Goal: Information Seeking & Learning: Learn about a topic

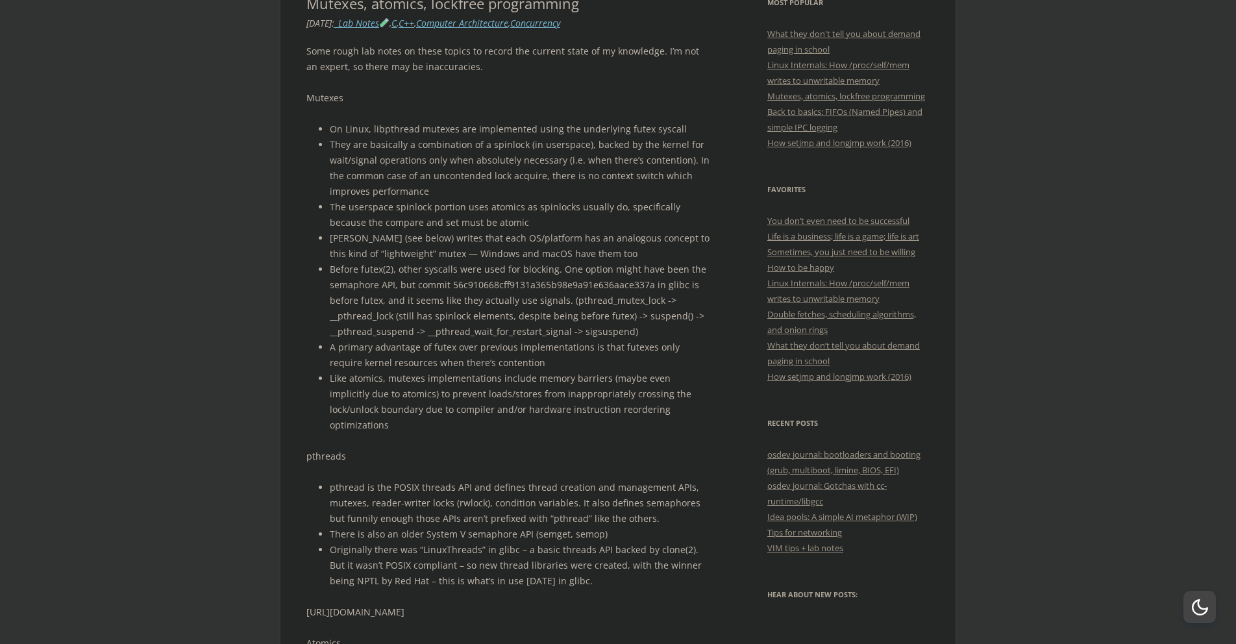
scroll to position [275, 0]
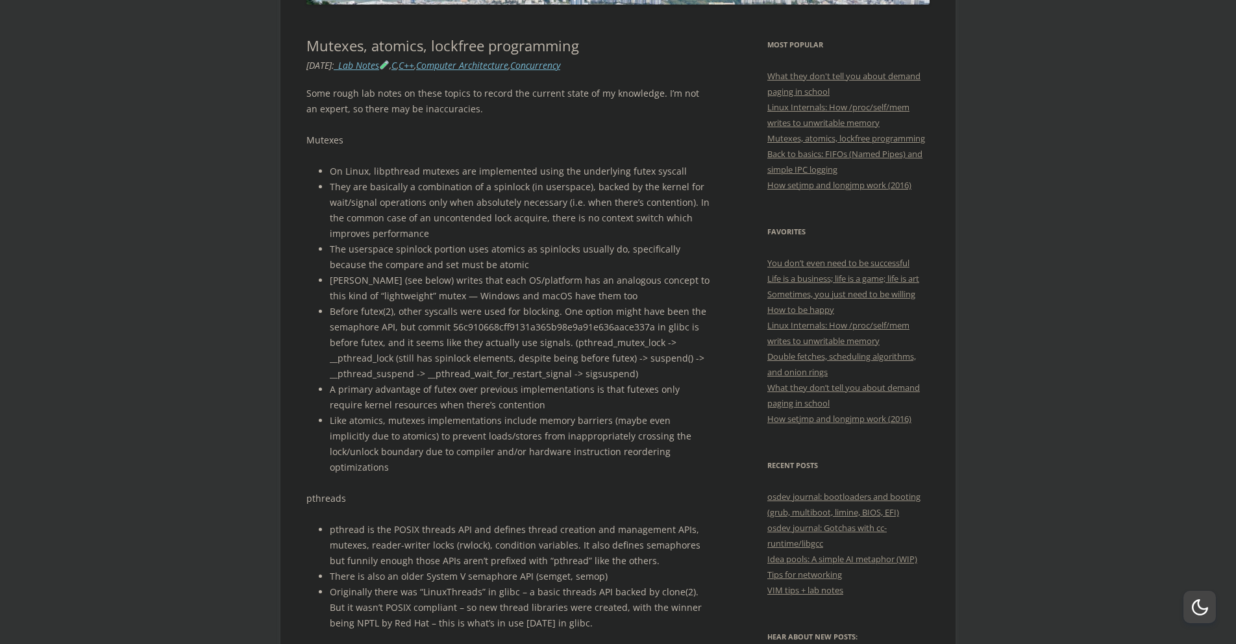
click at [328, 168] on ul "On Linux, libpthread mutexes are implemented using the underlying futex syscall…" at bounding box center [509, 319] width 406 height 311
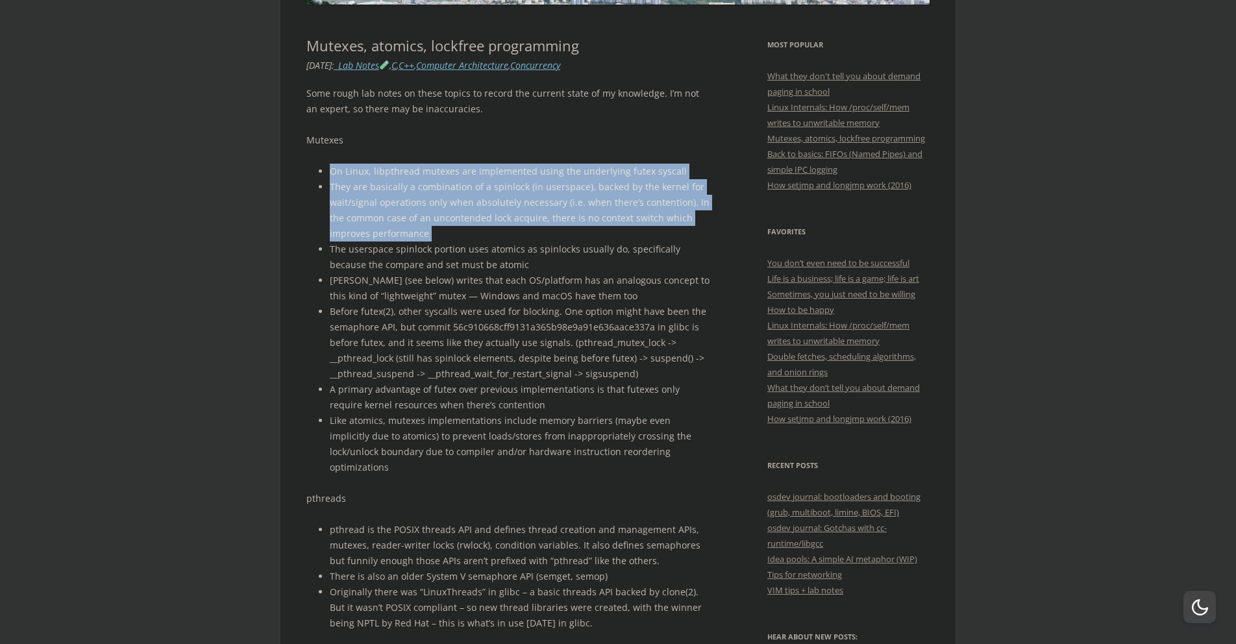
drag, startPoint x: 328, startPoint y: 168, endPoint x: 665, endPoint y: 239, distance: 343.7
click at [665, 239] on ul "On Linux, libpthread mutexes are implemented using the underlying futex syscall…" at bounding box center [509, 319] width 406 height 311
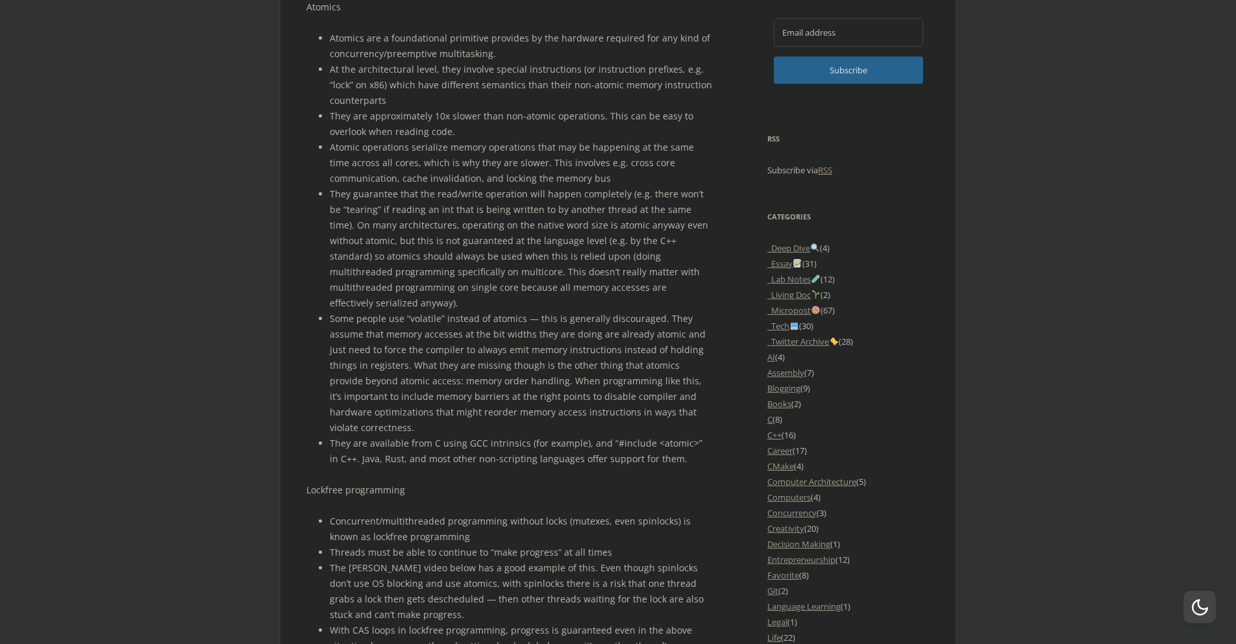
scroll to position [665, 0]
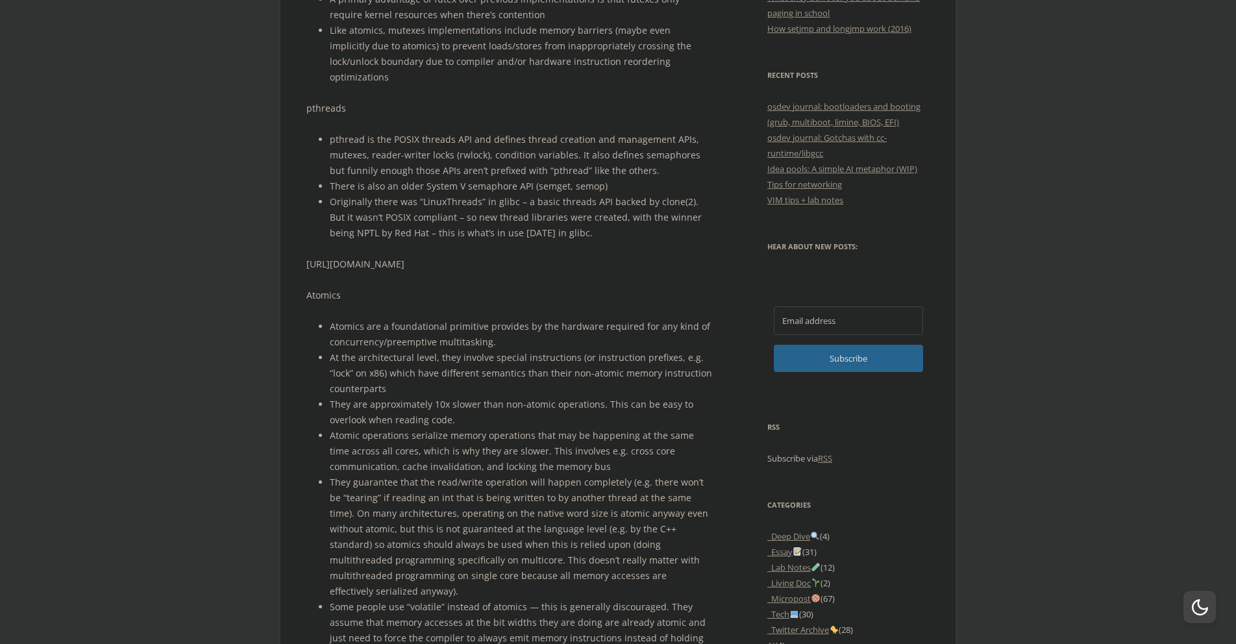
click at [337, 319] on li "Atomics are a foundational primitive provides by the hardware required for any …" at bounding box center [521, 334] width 382 height 31
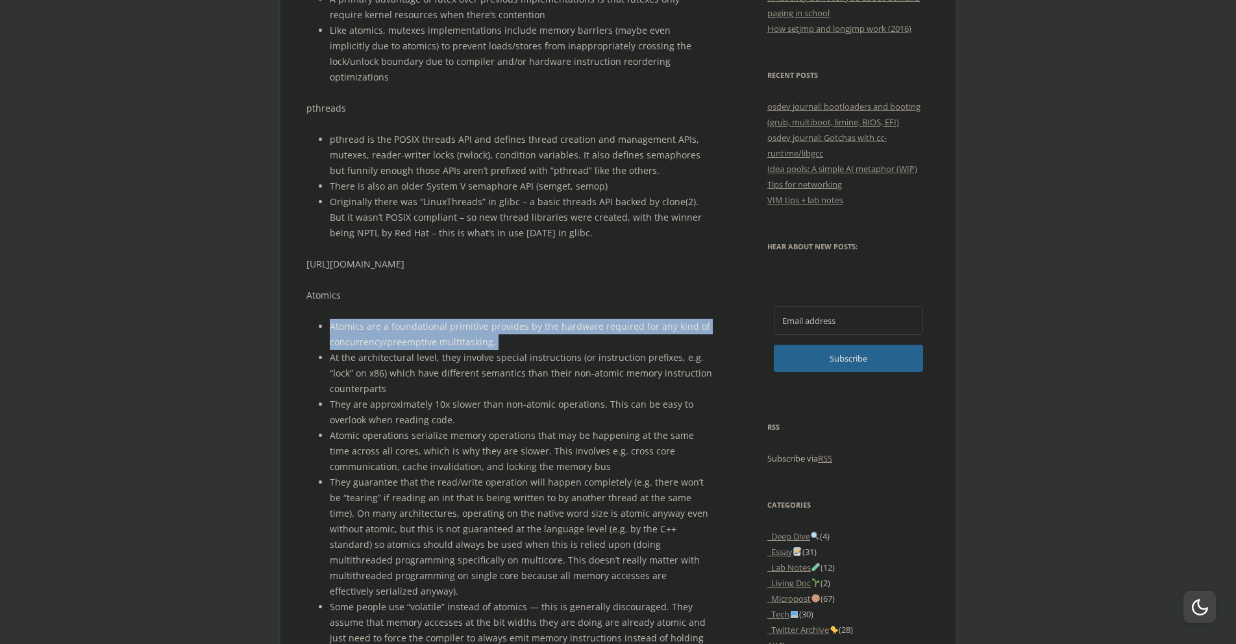
click at [337, 319] on li "Atomics are a foundational primitive provides by the hardware required for any …" at bounding box center [521, 334] width 382 height 31
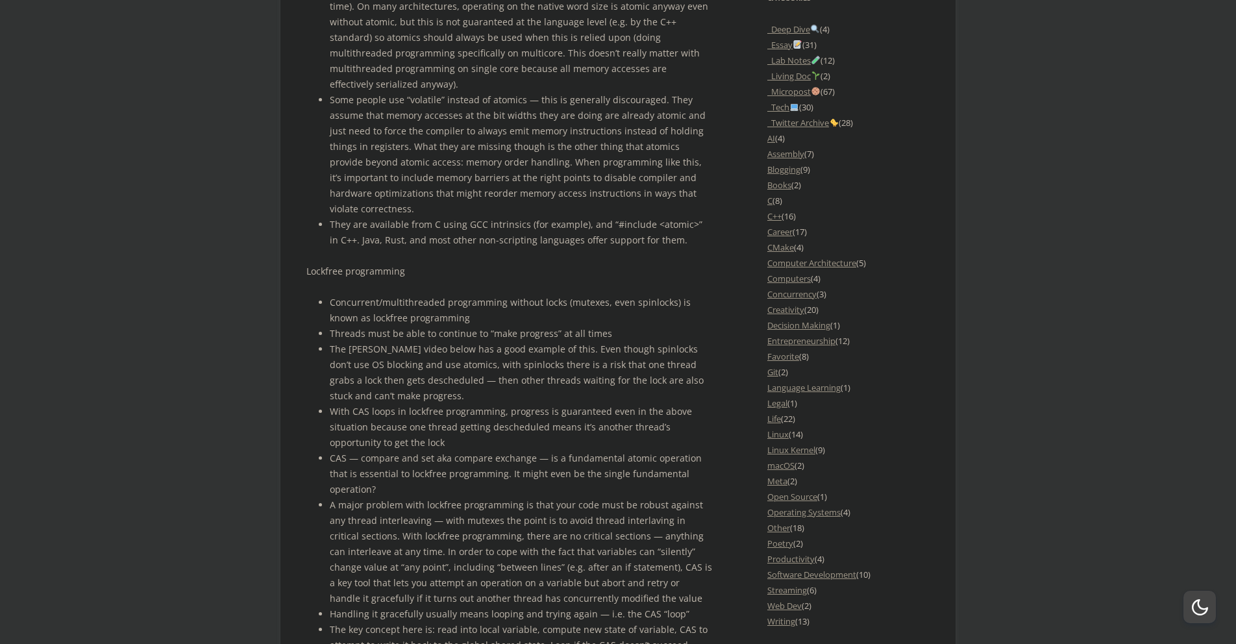
scroll to position [1286, 0]
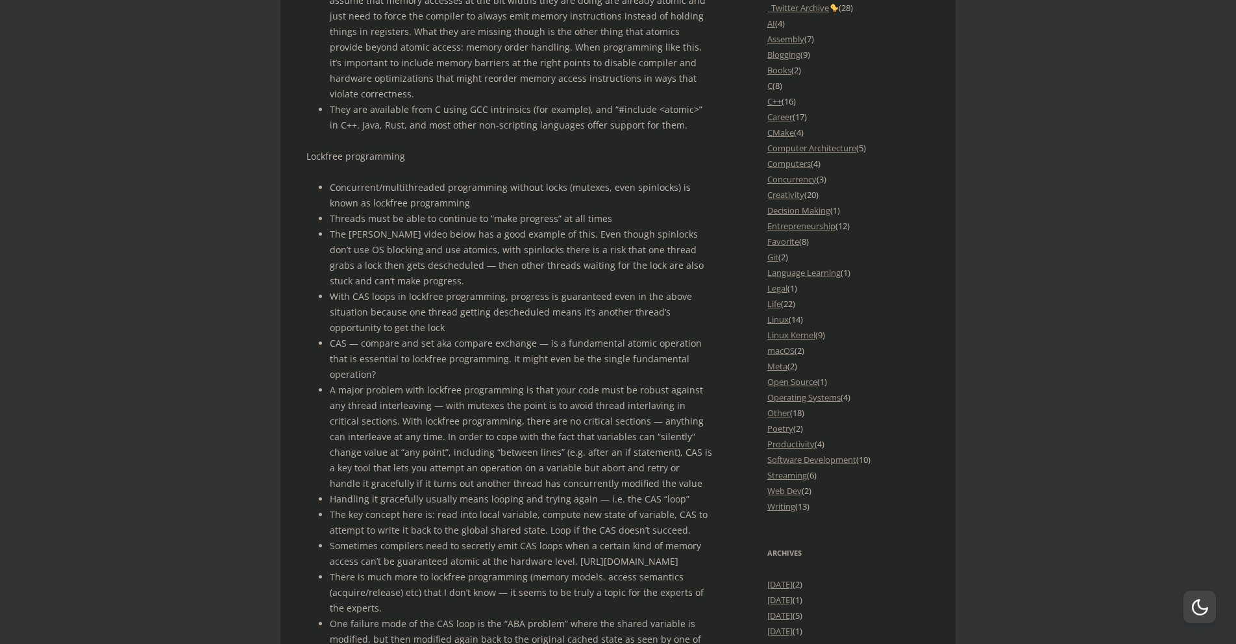
click at [337, 102] on li "They are available from C using GCC intrinsics (for example), and “#include <at…" at bounding box center [521, 117] width 382 height 31
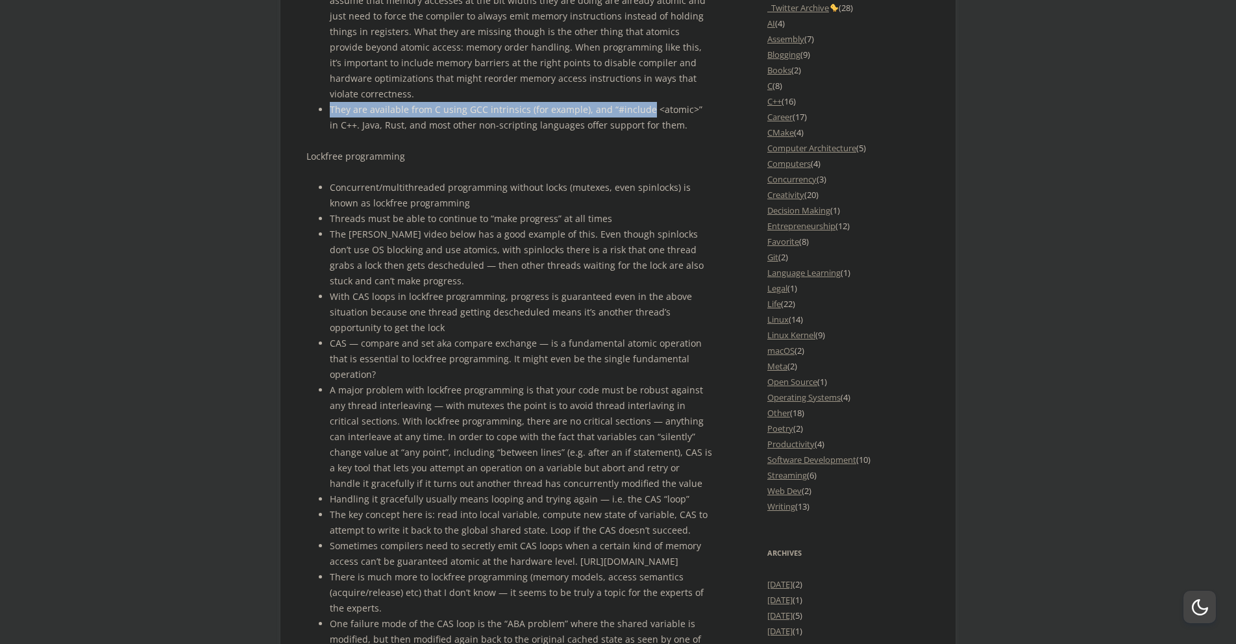
drag, startPoint x: 337, startPoint y: 99, endPoint x: 628, endPoint y: 92, distance: 290.8
click at [628, 102] on li "They are available from C using GCC intrinsics (for example), and “#include <at…" at bounding box center [521, 117] width 382 height 31
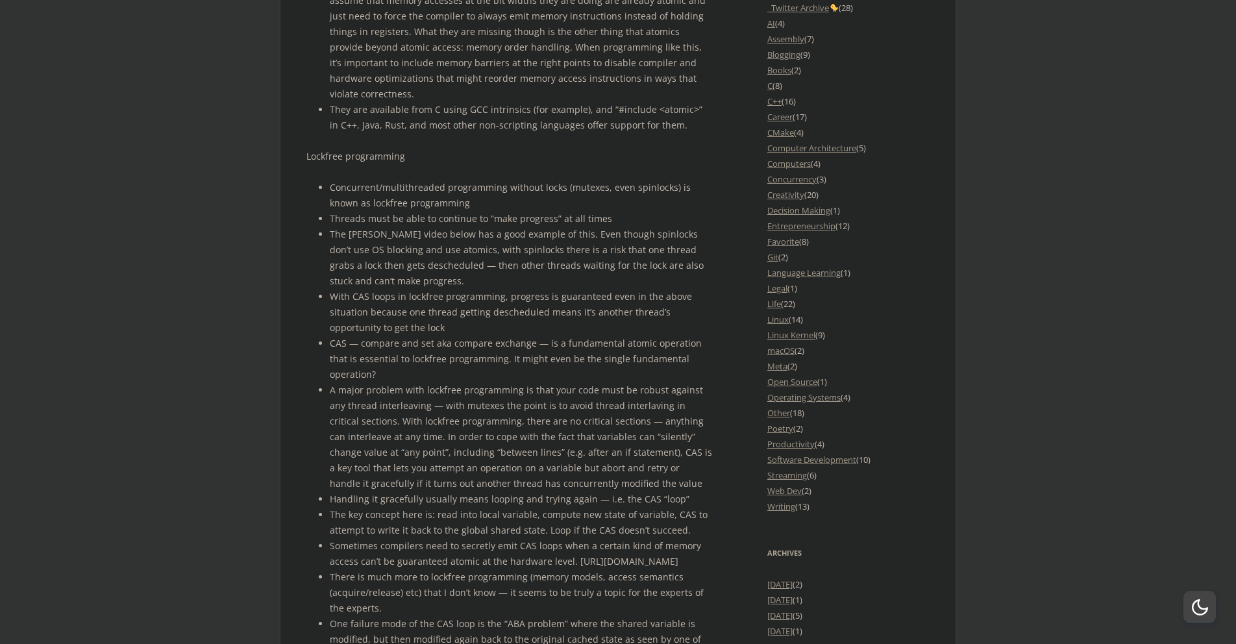
click at [409, 114] on li "They are available from C using GCC intrinsics (for example), and “#include <at…" at bounding box center [521, 117] width 382 height 31
drag, startPoint x: 409, startPoint y: 114, endPoint x: 649, endPoint y: 114, distance: 240.1
click at [649, 114] on li "They are available from C using GCC intrinsics (for example), and “#include <at…" at bounding box center [521, 117] width 382 height 31
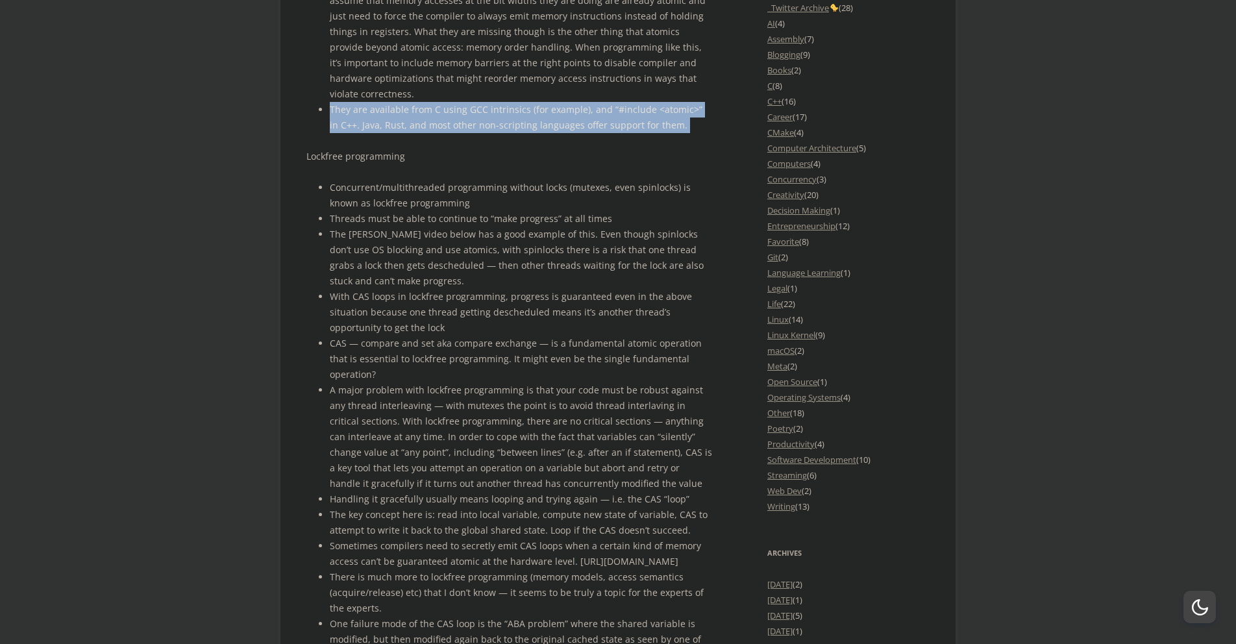
click at [649, 114] on li "They are available from C using GCC intrinsics (for example), and “#include <at…" at bounding box center [521, 117] width 382 height 31
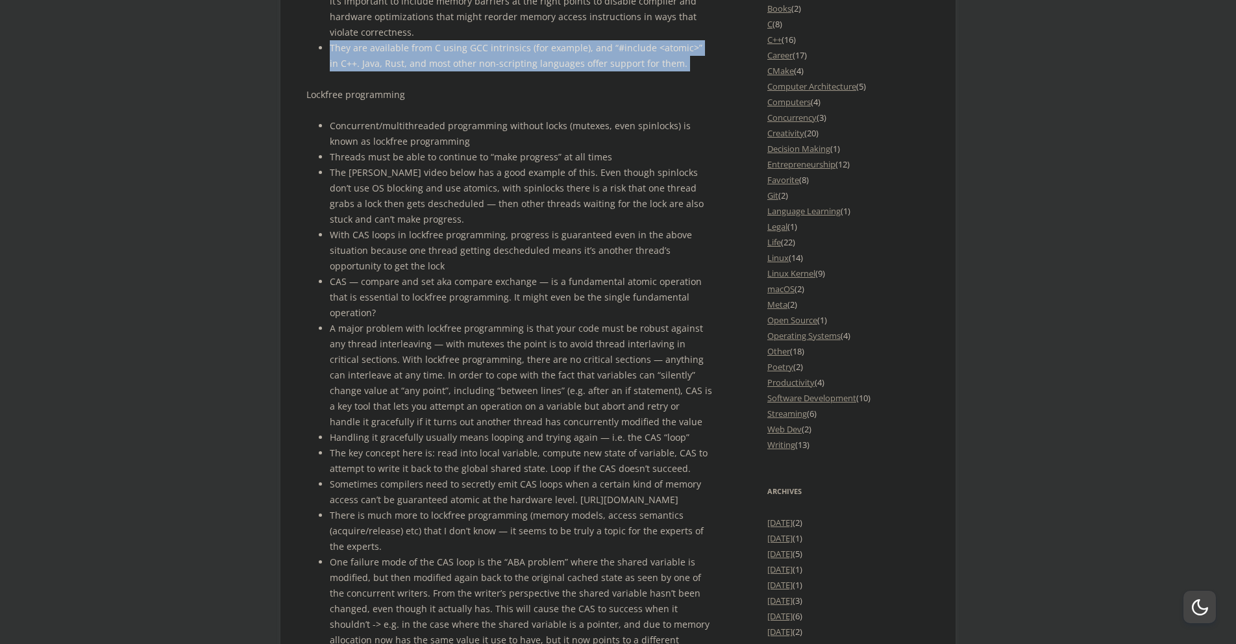
scroll to position [1509, 0]
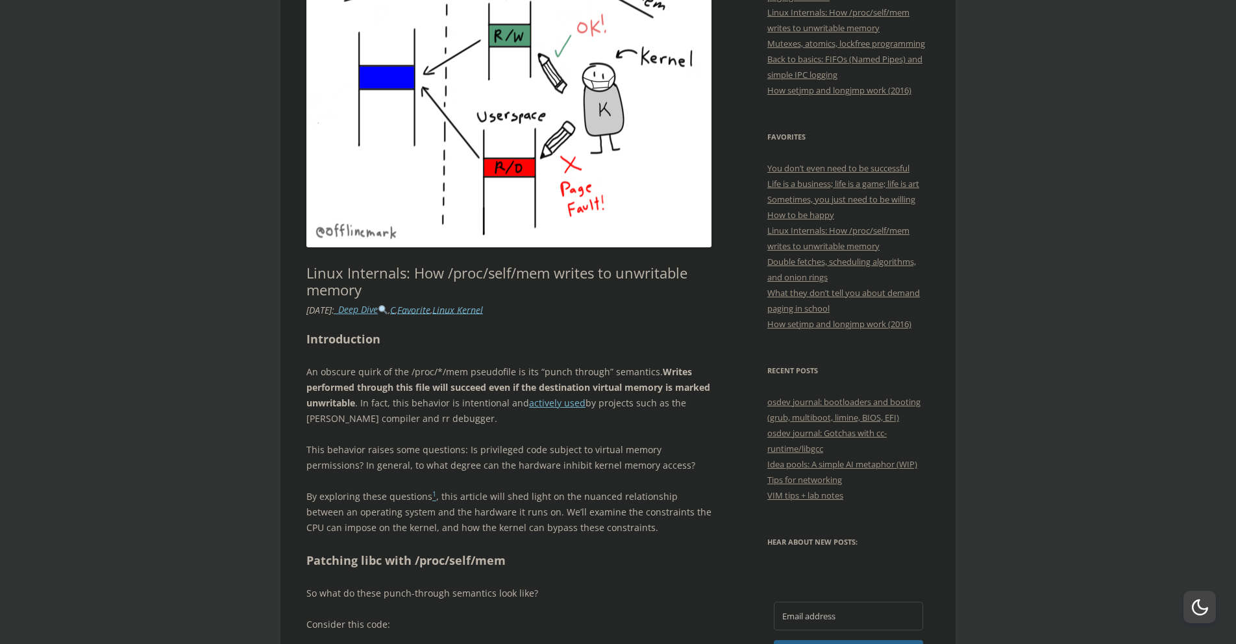
scroll to position [493, 0]
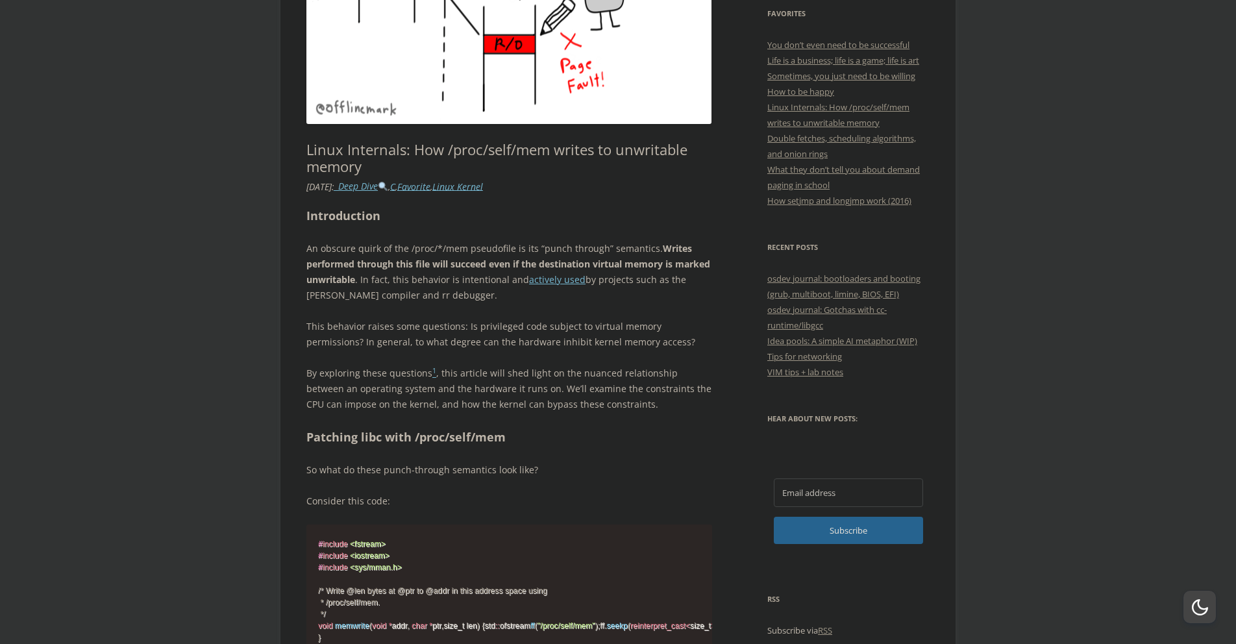
click at [322, 157] on h1 "Linux Internals: How /proc/self/mem writes to unwritable memory" at bounding box center [509, 158] width 406 height 34
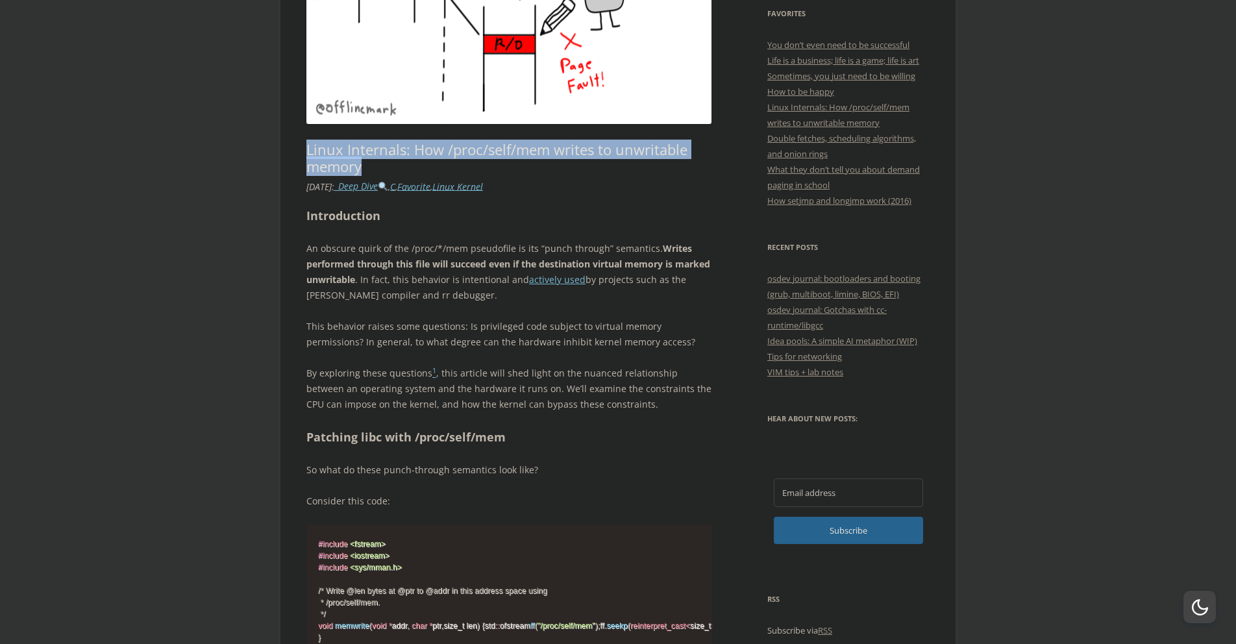
click at [322, 157] on h1 "Linux Internals: How /proc/self/mem writes to unwritable memory" at bounding box center [509, 158] width 406 height 34
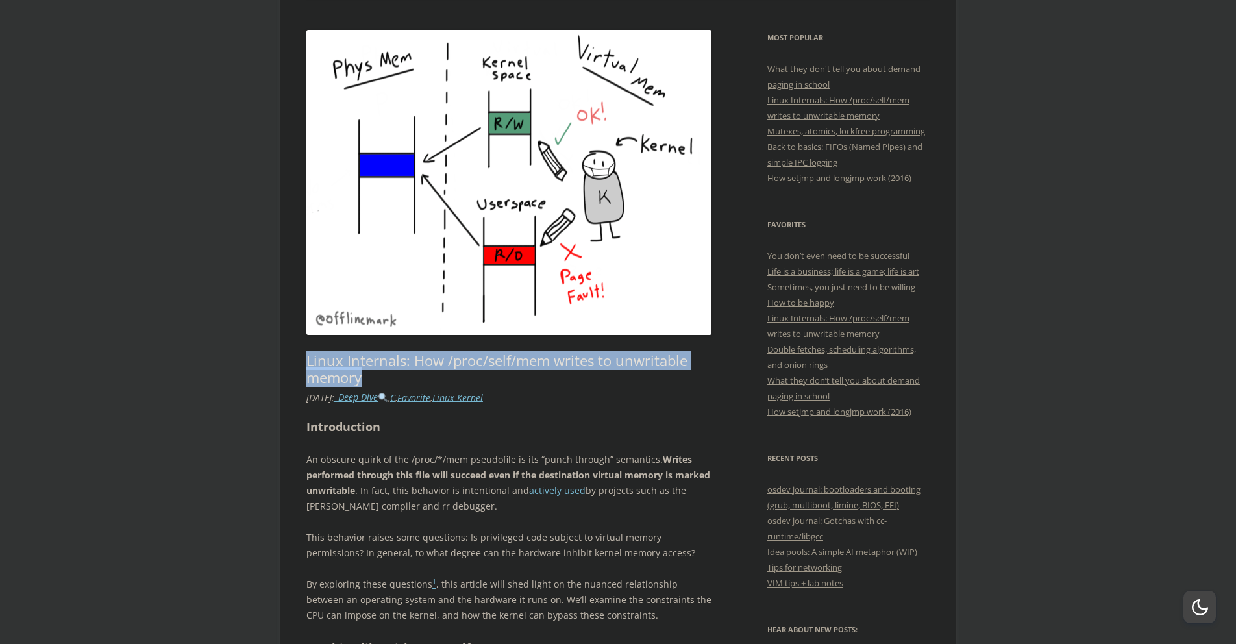
scroll to position [280, 0]
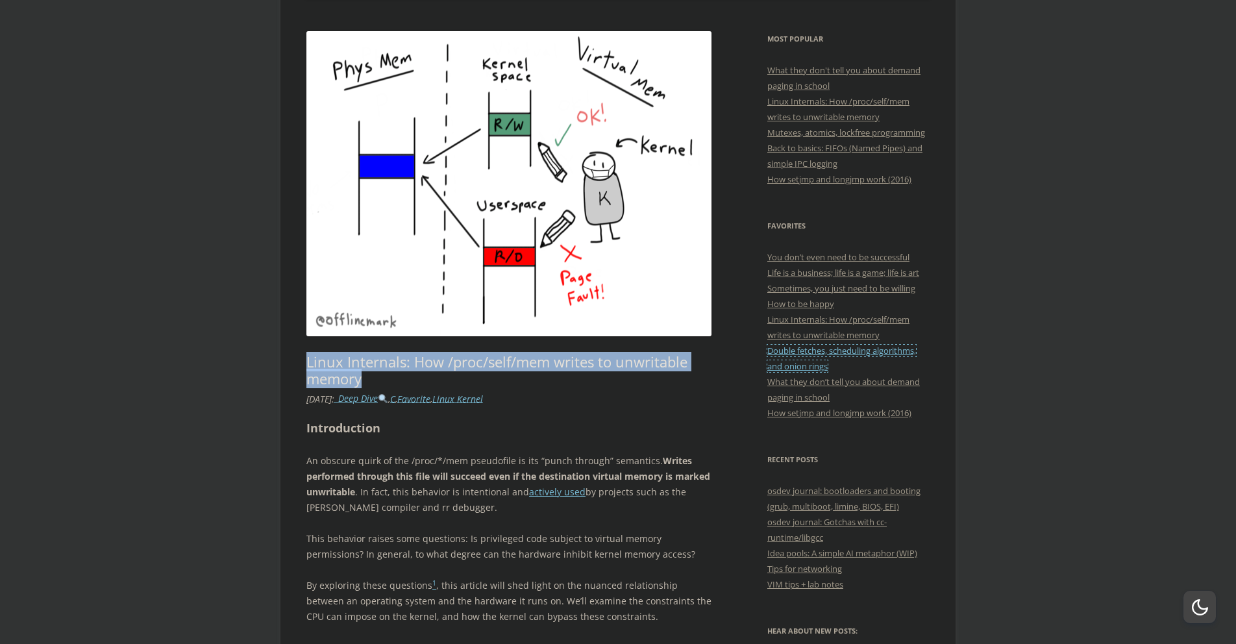
click at [788, 352] on link "Double fetches, scheduling algorithms, and onion rings" at bounding box center [841, 358] width 149 height 27
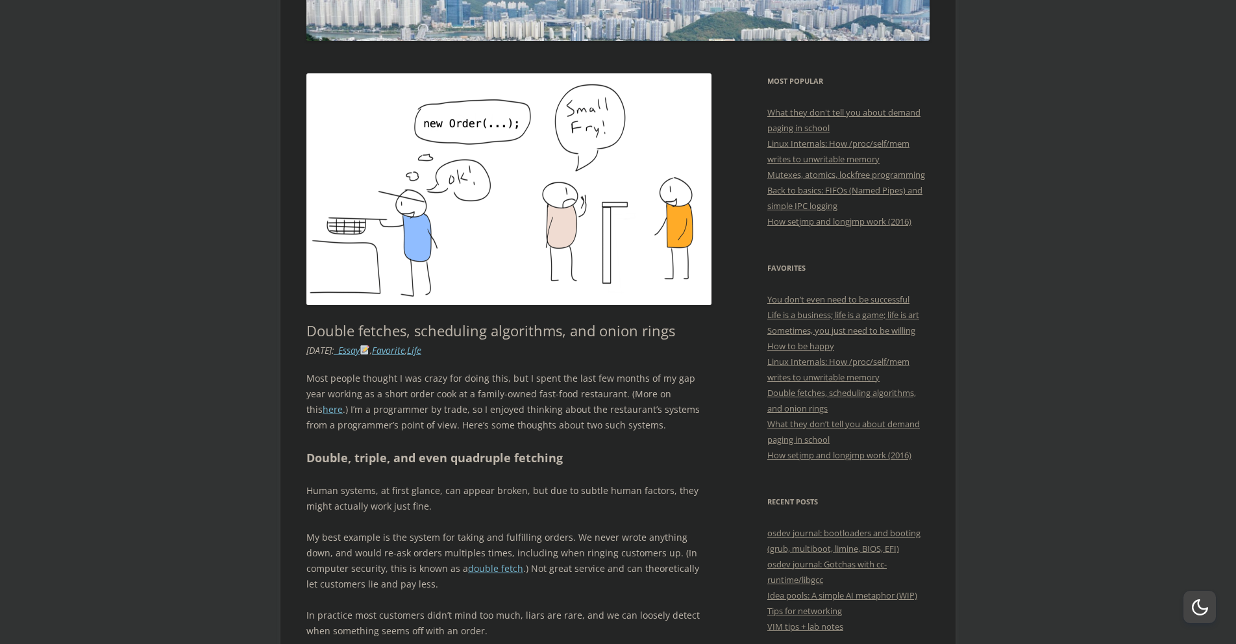
scroll to position [342, 0]
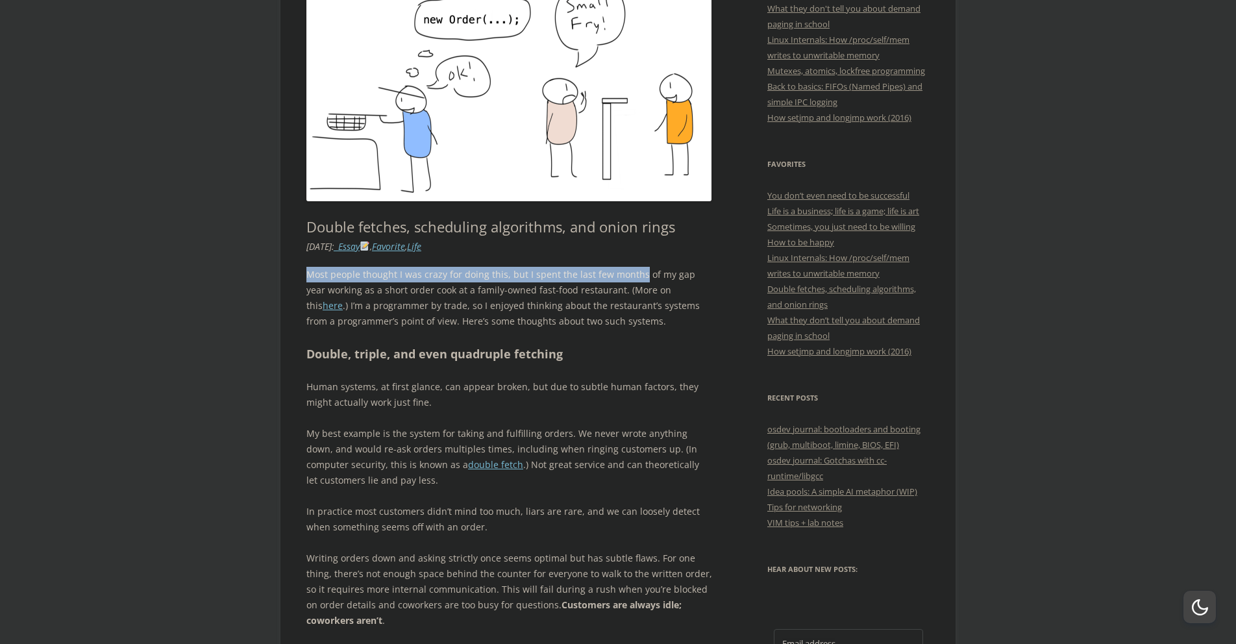
drag, startPoint x: 305, startPoint y: 277, endPoint x: 612, endPoint y: 276, distance: 307.0
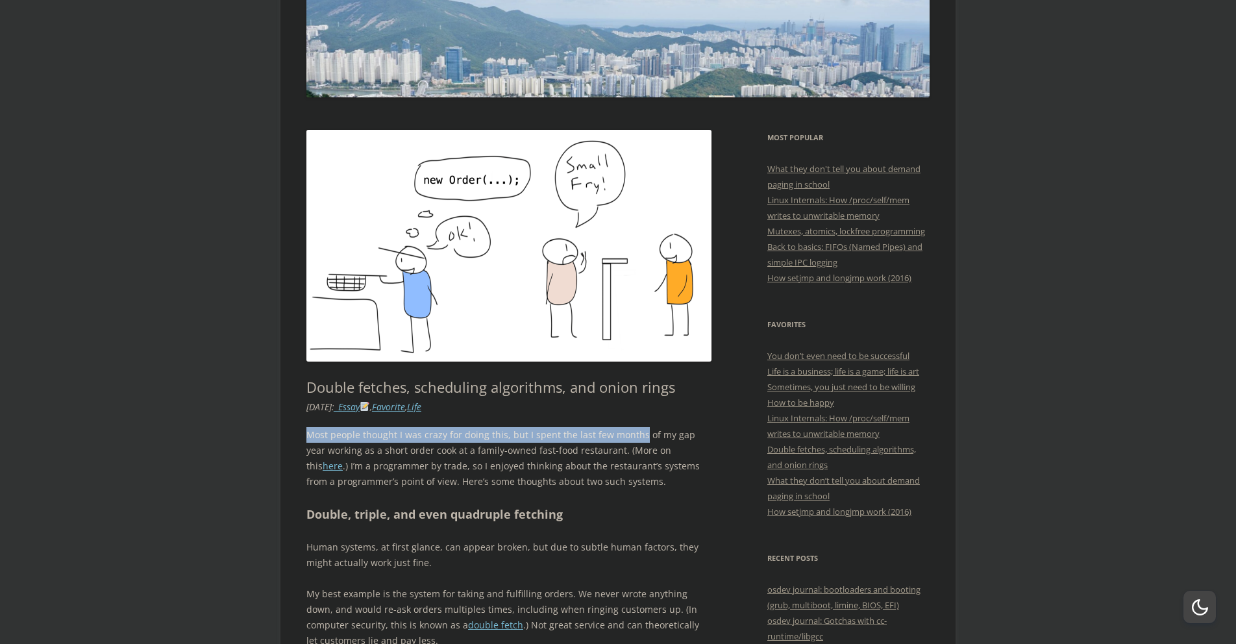
scroll to position [185, 0]
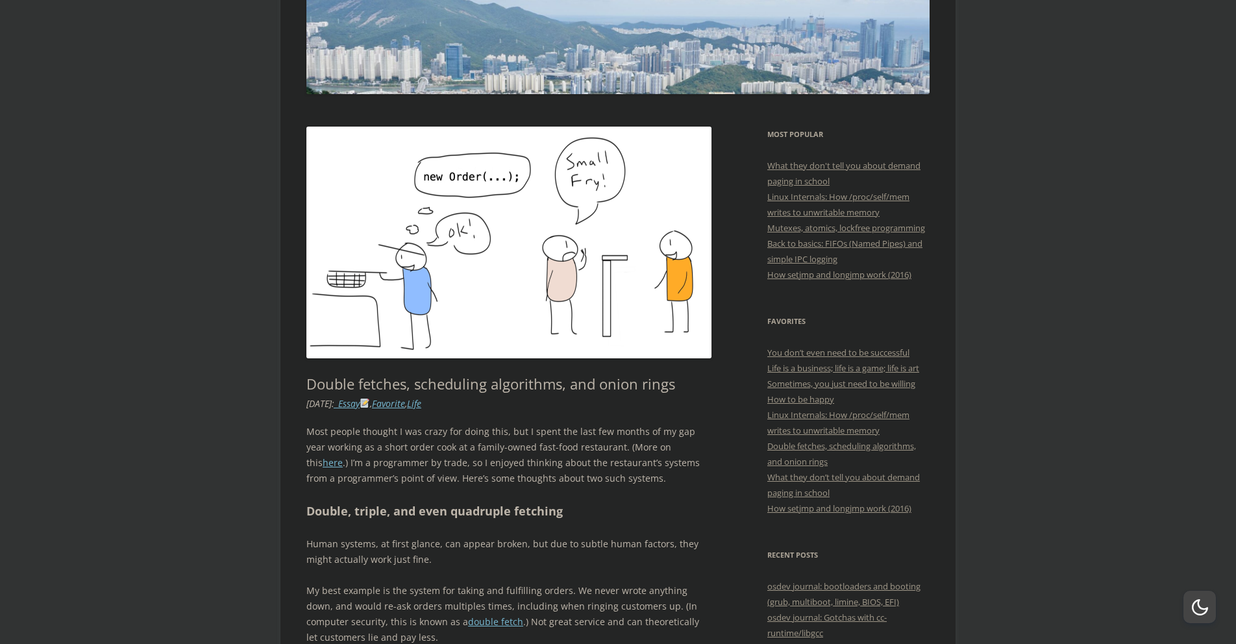
click at [316, 454] on p "Most people thought I was crazy for doing this, but I spent the last few months…" at bounding box center [509, 455] width 406 height 62
drag, startPoint x: 316, startPoint y: 454, endPoint x: 473, endPoint y: 453, distance: 157.1
click at [473, 453] on p "Most people thought I was crazy for doing this, but I spent the last few months…" at bounding box center [509, 455] width 406 height 62
click at [418, 450] on p "Most people thought I was crazy for doing this, but I spent the last few months…" at bounding box center [509, 455] width 406 height 62
drag, startPoint x: 418, startPoint y: 450, endPoint x: 584, endPoint y: 452, distance: 166.1
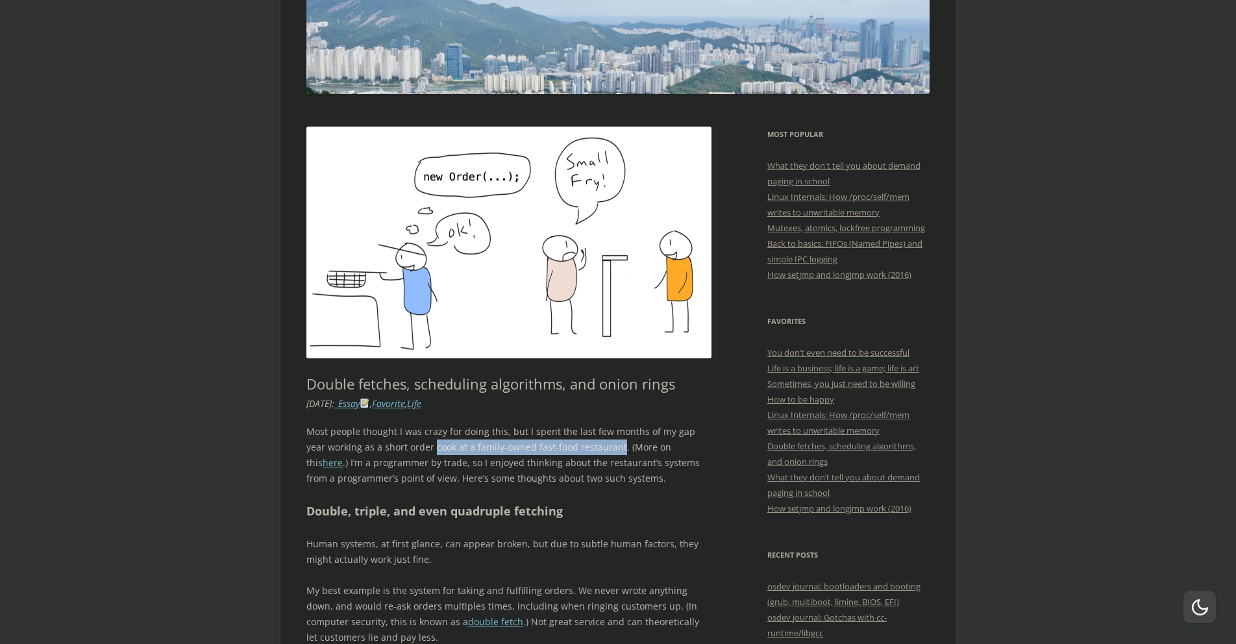
click at [584, 452] on p "Most people thought I was crazy for doing this, but I spent the last few months…" at bounding box center [509, 455] width 406 height 62
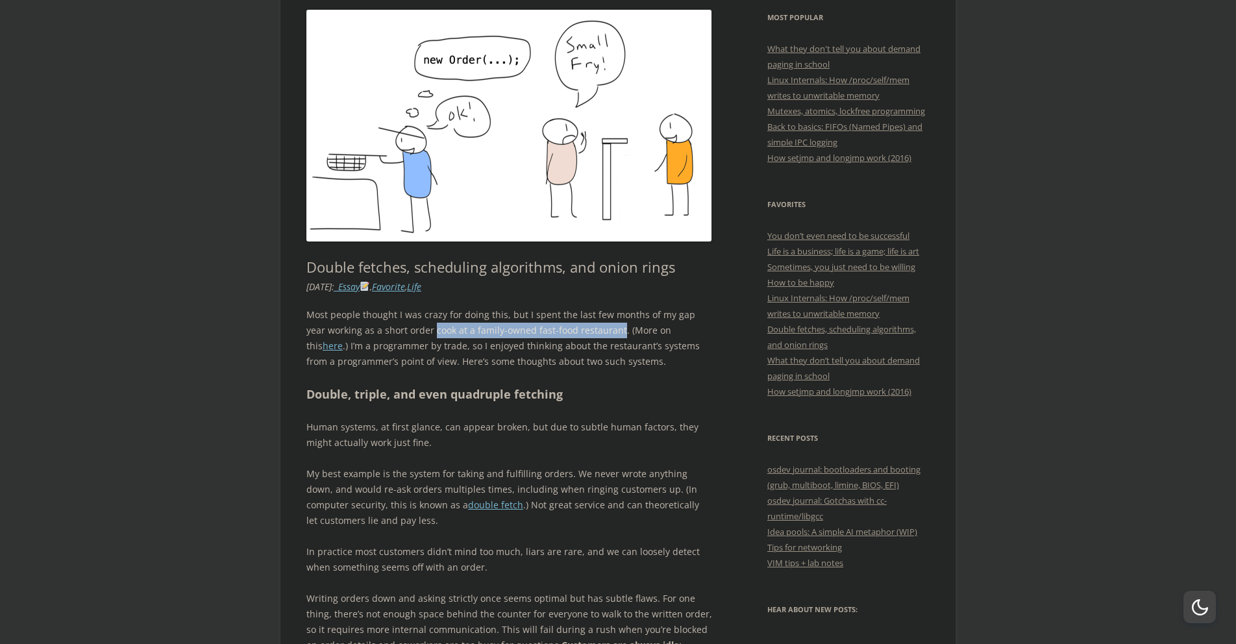
scroll to position [319, 0]
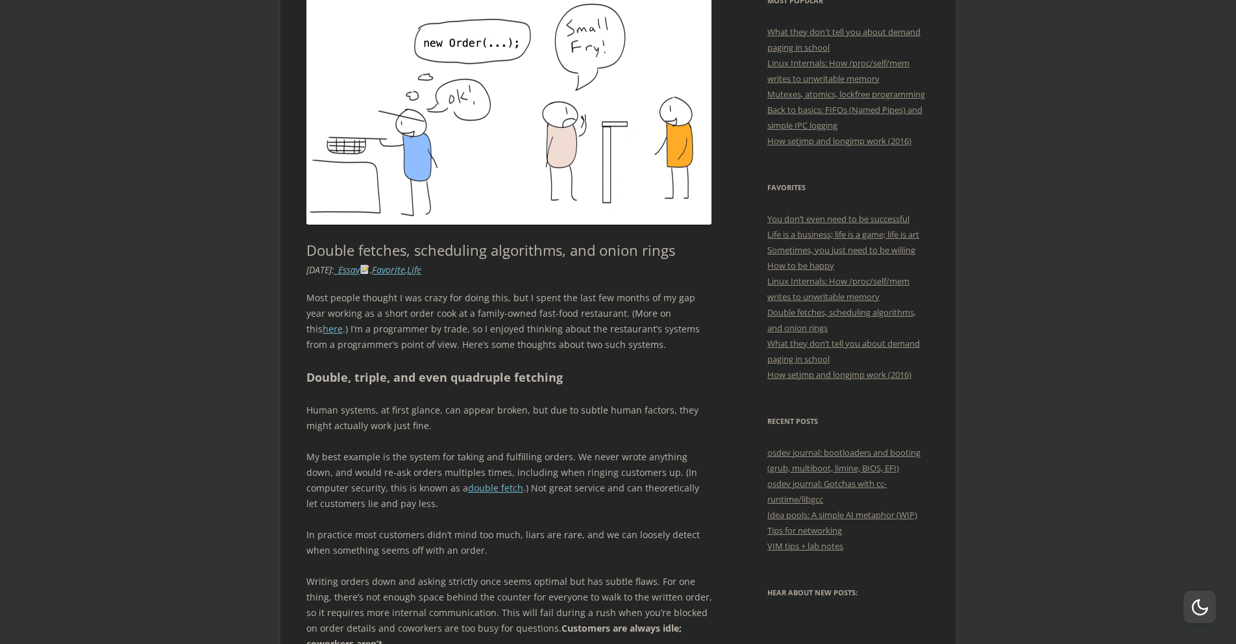
click at [319, 338] on p "Most people thought I was crazy for doing this, but I spent the last few months…" at bounding box center [509, 321] width 406 height 62
drag, startPoint x: 319, startPoint y: 338, endPoint x: 400, endPoint y: 341, distance: 81.8
click at [400, 341] on p "Most people thought I was crazy for doing this, but I spent the last few months…" at bounding box center [509, 321] width 406 height 62
click at [428, 324] on p "Most people thought I was crazy for doing this, but I spent the last few months…" at bounding box center [509, 321] width 406 height 62
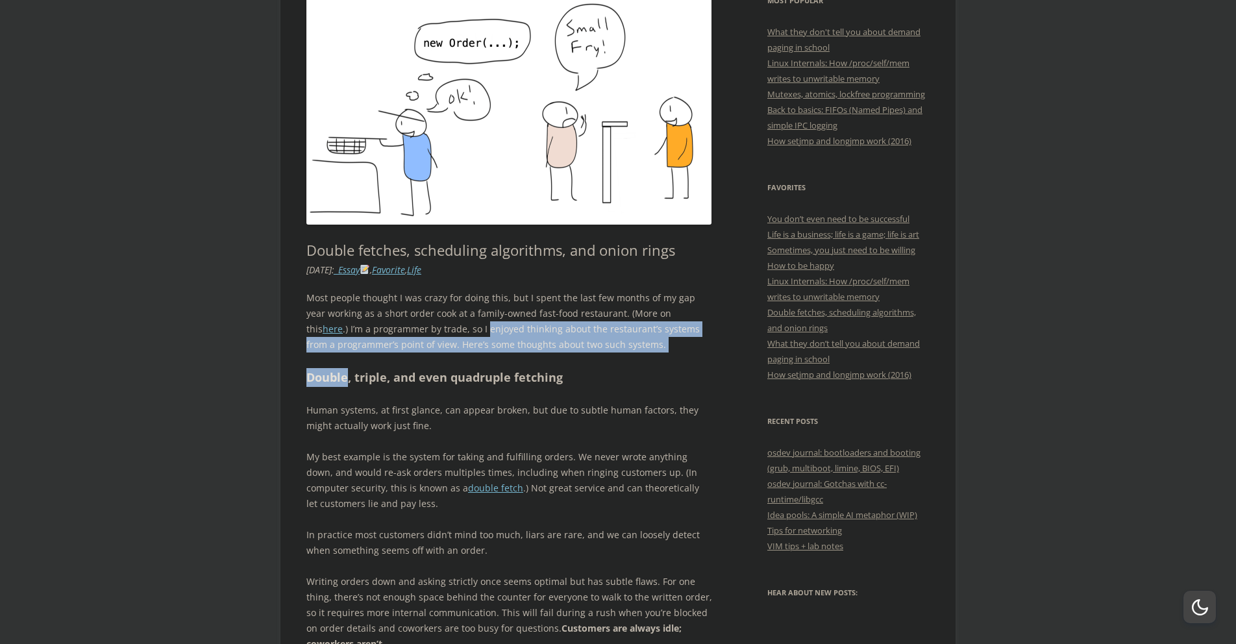
drag, startPoint x: 428, startPoint y: 324, endPoint x: 642, endPoint y: 352, distance: 216.1
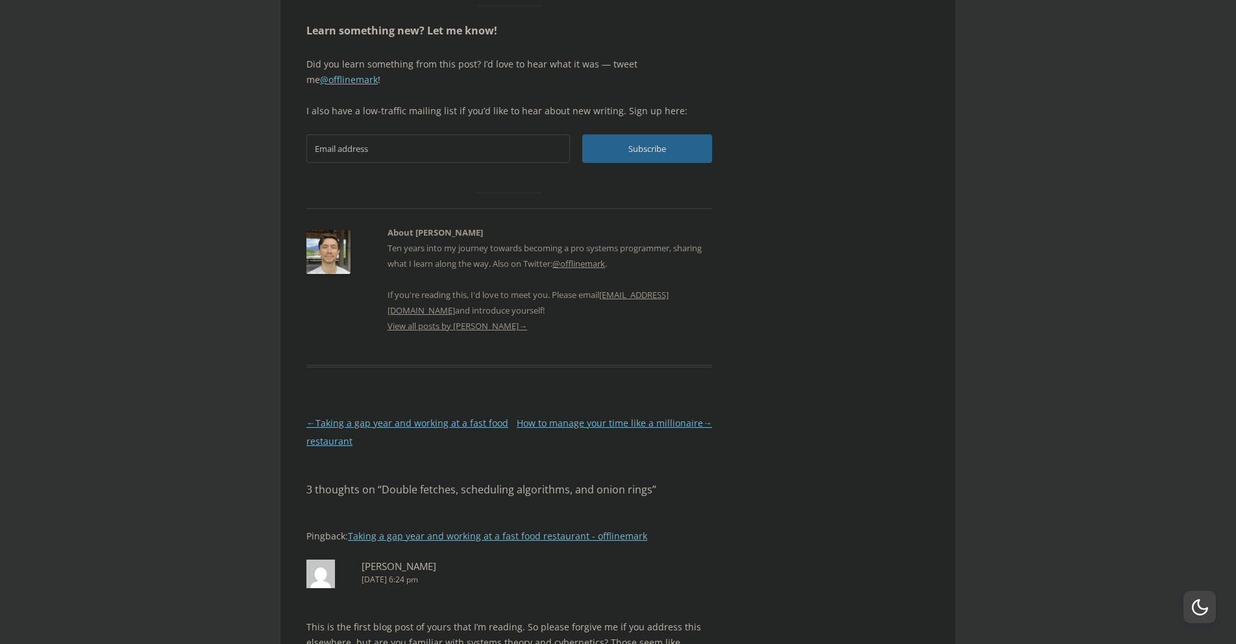
scroll to position [2693, 0]
